Goal: Information Seeking & Learning: Compare options

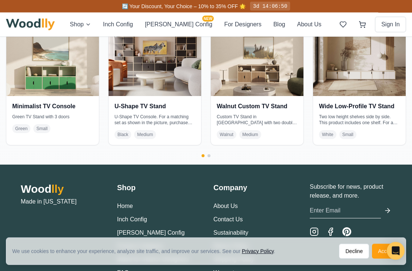
scroll to position [1275, 0]
click at [42, 128] on span "Small" at bounding box center [41, 128] width 17 height 9
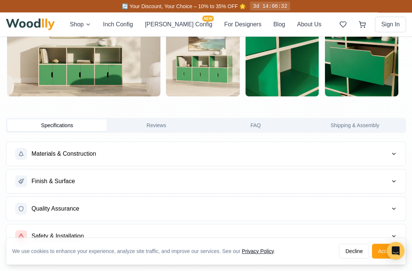
scroll to position [410, 0]
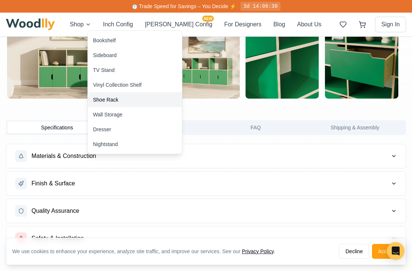
click at [99, 100] on div "Shoe Rack" at bounding box center [105, 99] width 25 height 7
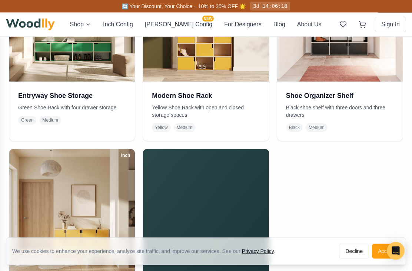
scroll to position [245, 0]
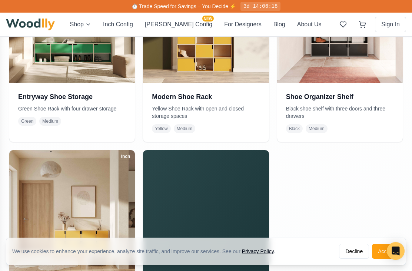
click at [46, 98] on h3 "Entryway Shoe Storage" at bounding box center [72, 97] width 108 height 10
